Goal: Task Accomplishment & Management: Manage account settings

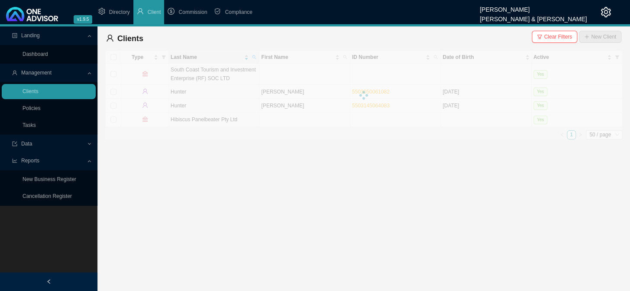
click at [221, 174] on main "Landing Dashboard Management Clients Policies Tasks Data Reports New Business R…" at bounding box center [315, 158] width 630 height 265
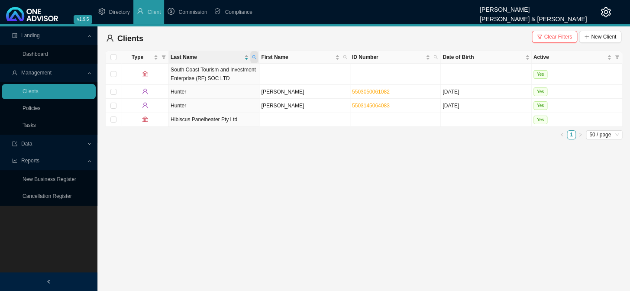
click at [256, 57] on icon "search" at bounding box center [254, 57] width 4 height 4
drag, startPoint x: 207, startPoint y: 75, endPoint x: 173, endPoint y: 71, distance: 34.4
click at [174, 71] on input "HUNTER" at bounding box center [214, 74] width 81 height 12
type input "[PERSON_NAME]"
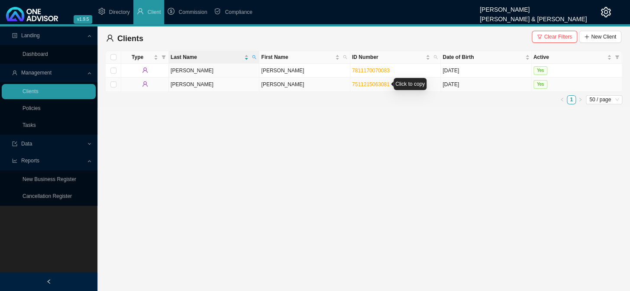
click at [360, 81] on link "7511215063081" at bounding box center [371, 84] width 38 height 6
click at [273, 86] on td "[PERSON_NAME]" at bounding box center [304, 85] width 91 height 14
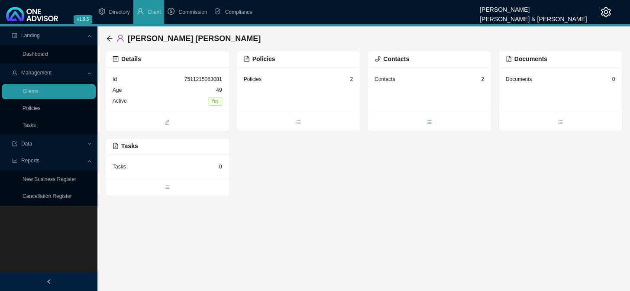
click at [430, 121] on icon "bars" at bounding box center [429, 122] width 5 height 5
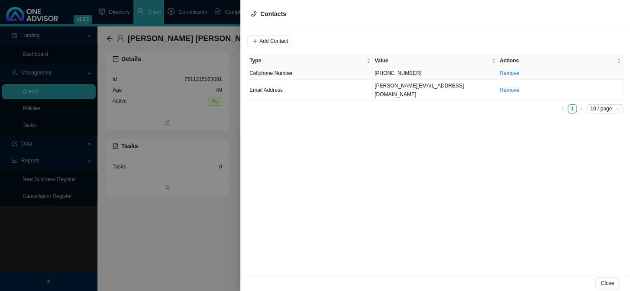
click at [394, 75] on td "[PHONE_NUMBER]" at bounding box center [435, 73] width 125 height 13
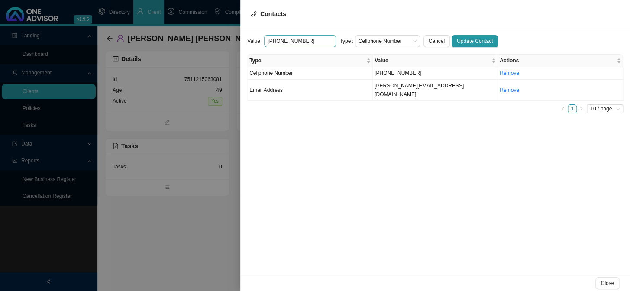
drag, startPoint x: 314, startPoint y: 41, endPoint x: 264, endPoint y: 42, distance: 49.8
click at [264, 42] on input "[PHONE_NUMBER]" at bounding box center [300, 41] width 72 height 12
click at [379, 88] on td "[PERSON_NAME][EMAIL_ADDRESS][DOMAIN_NAME]" at bounding box center [435, 90] width 125 height 21
drag, startPoint x: 321, startPoint y: 41, endPoint x: 256, endPoint y: 39, distance: 64.1
click at [256, 39] on div "Value [PERSON_NAME][EMAIL_ADDRESS][DOMAIN_NAME]" at bounding box center [291, 41] width 89 height 12
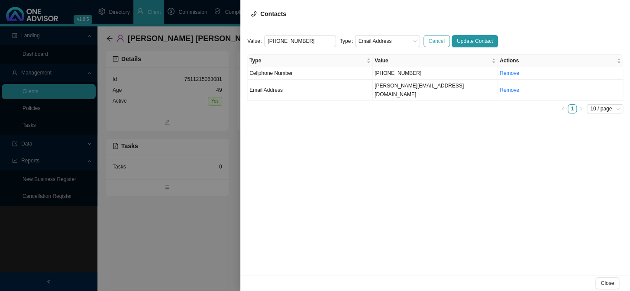
type input "[PHONE_NUMBER]"
click at [429, 44] on span "Cancel" at bounding box center [437, 41] width 16 height 9
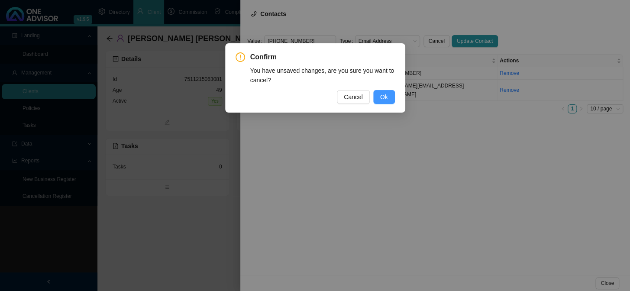
click at [381, 97] on span "Ok" at bounding box center [384, 97] width 8 height 10
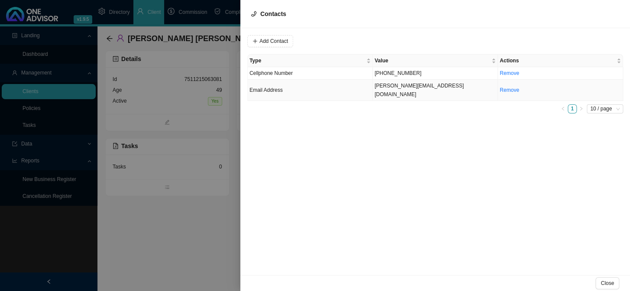
click at [392, 86] on td "[PERSON_NAME][EMAIL_ADDRESS][DOMAIN_NAME]" at bounding box center [435, 90] width 125 height 21
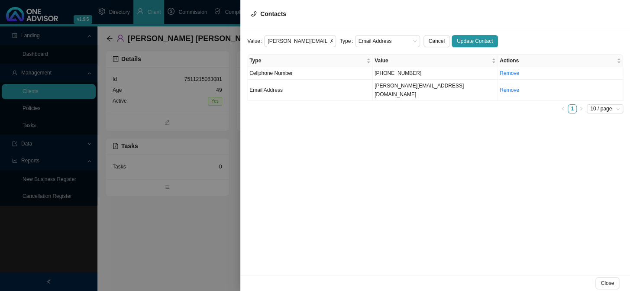
drag, startPoint x: 326, startPoint y: 39, endPoint x: 257, endPoint y: 36, distance: 68.5
click at [257, 36] on div "Value [PERSON_NAME][EMAIL_ADDRESS][DOMAIN_NAME]" at bounding box center [291, 41] width 89 height 12
